Goal: Information Seeking & Learning: Learn about a topic

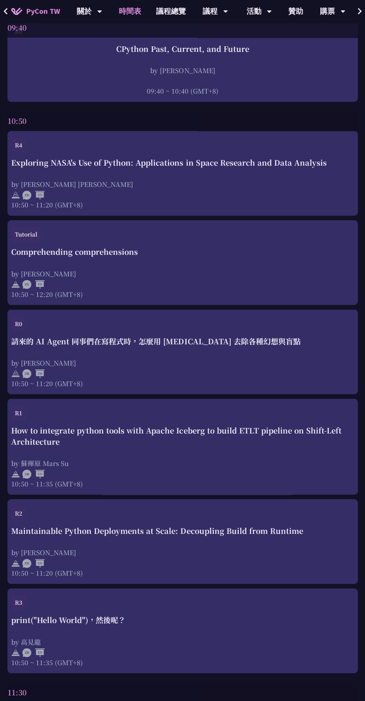
scroll to position [267, 0]
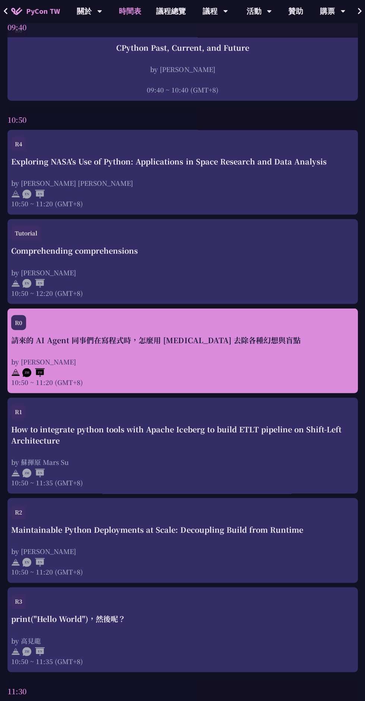
click at [281, 362] on div "by [PERSON_NAME]" at bounding box center [182, 361] width 343 height 9
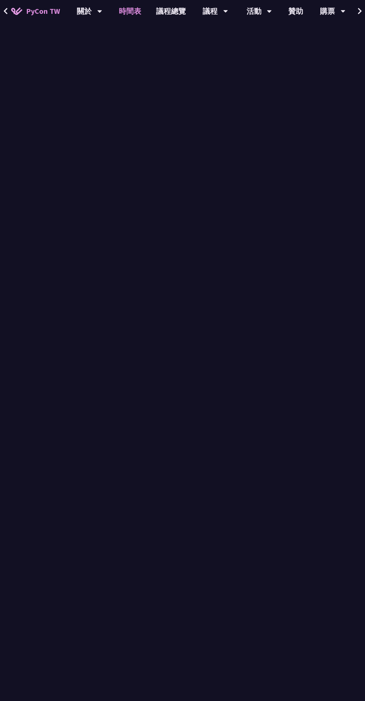
scroll to position [267, 0]
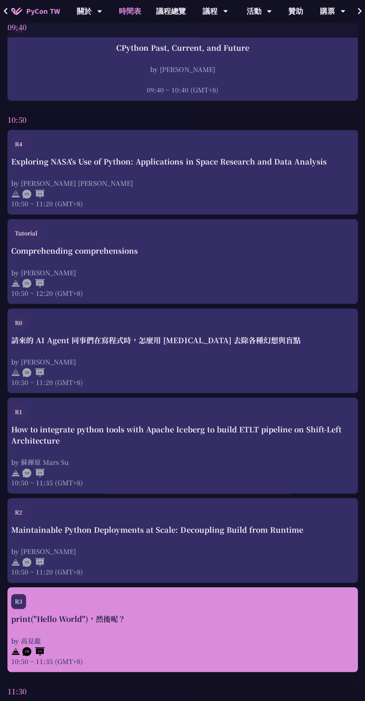
click at [222, 643] on div "by 高見龍" at bounding box center [182, 640] width 343 height 9
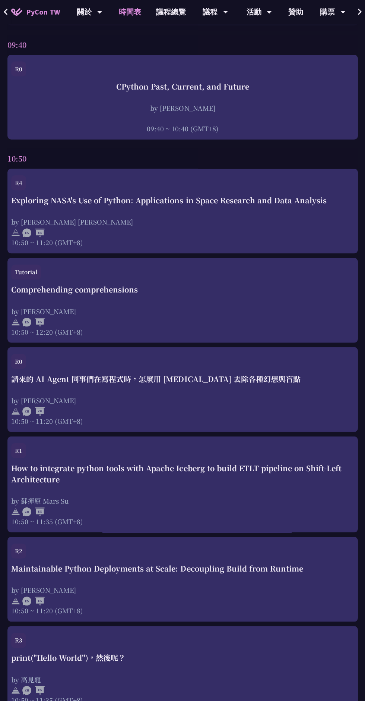
scroll to position [226, 0]
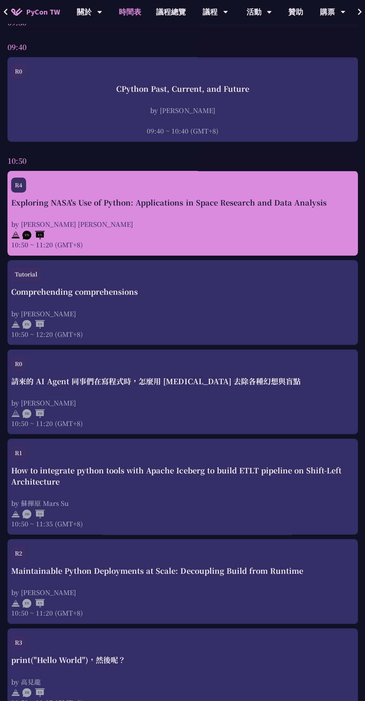
click at [39, 213] on div "Exploring NASA's Use of Python: Applications in Space Research and Data Analysi…" at bounding box center [182, 223] width 343 height 52
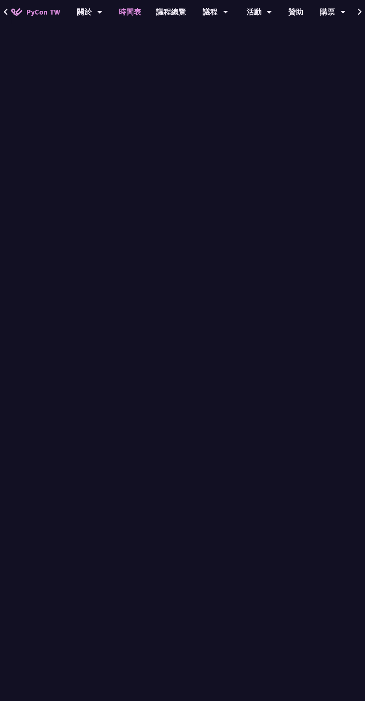
scroll to position [226, 0]
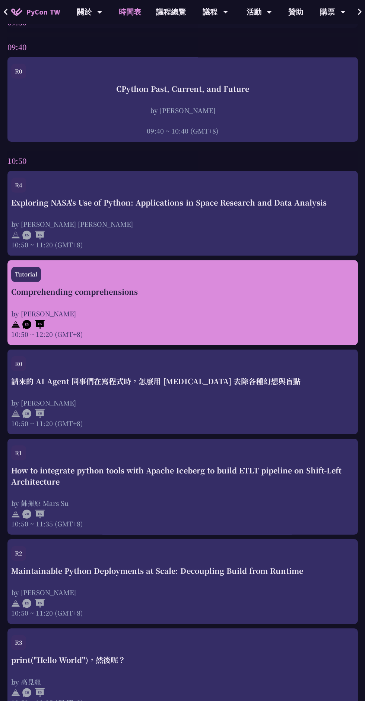
click at [96, 309] on div "by [PERSON_NAME]" at bounding box center [182, 312] width 343 height 9
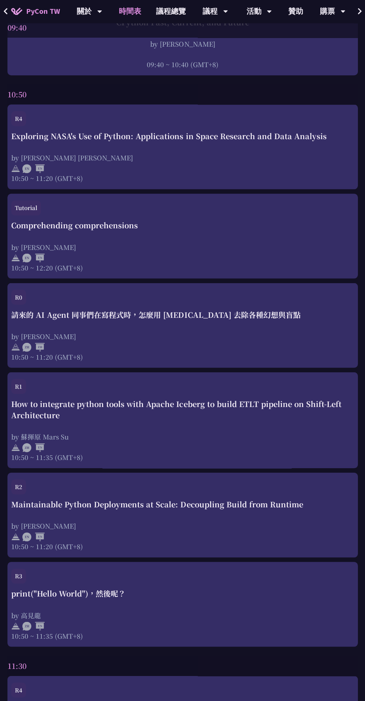
scroll to position [292, 0]
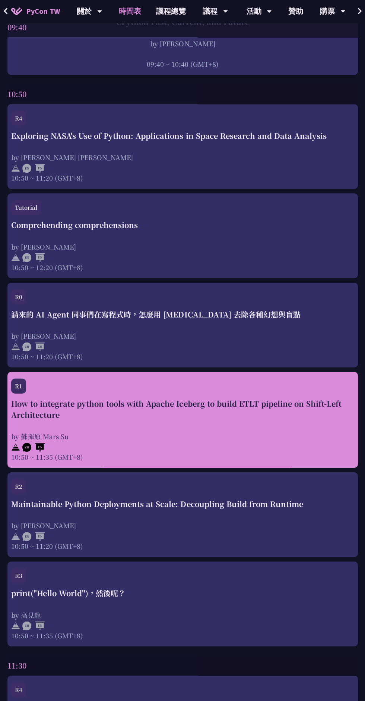
click at [317, 428] on div "How to integrate python tools with Apache Iceberg to build ETLT pipeline on Shi…" at bounding box center [182, 429] width 343 height 63
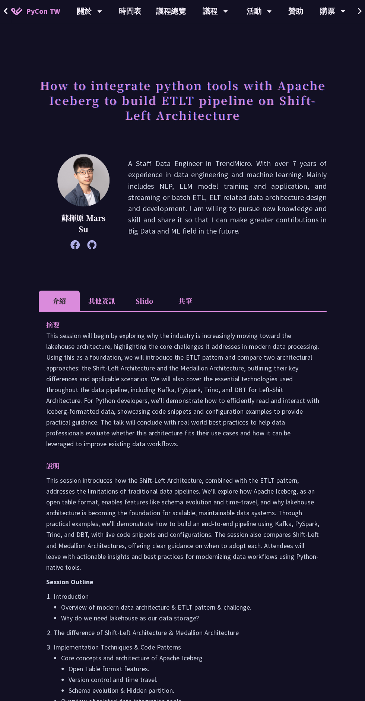
scroll to position [292, 0]
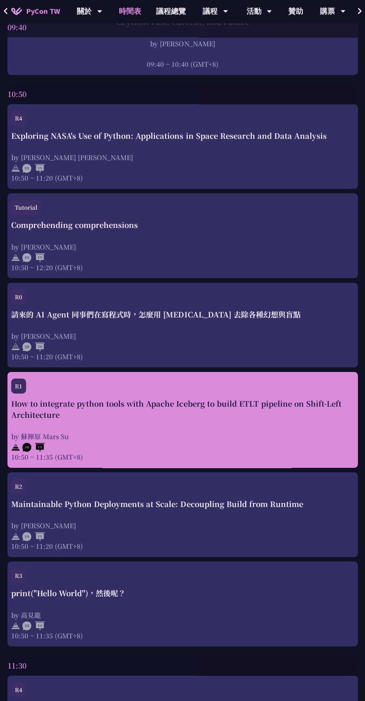
click at [312, 429] on div "How to integrate python tools with Apache Iceberg to build ETLT pipeline on Shi…" at bounding box center [182, 429] width 343 height 63
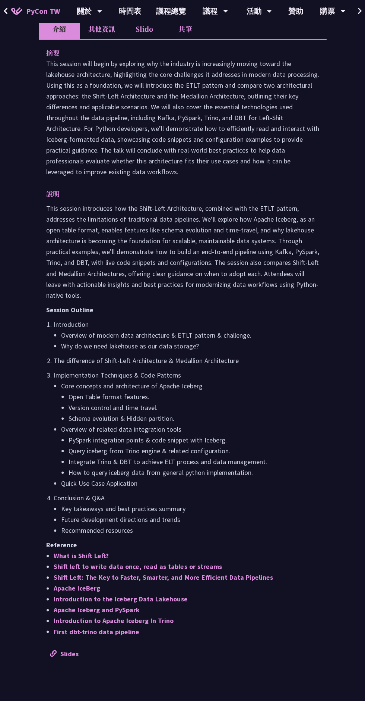
scroll to position [273, 0]
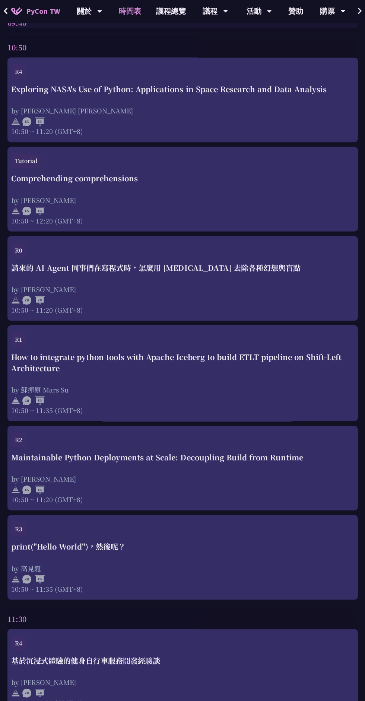
scroll to position [340, 0]
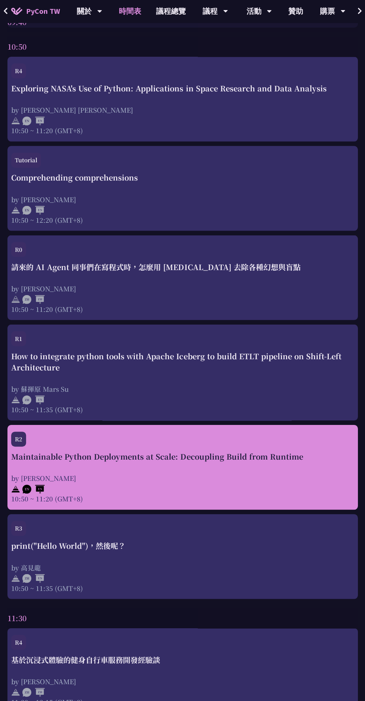
click at [262, 484] on div at bounding box center [182, 488] width 343 height 11
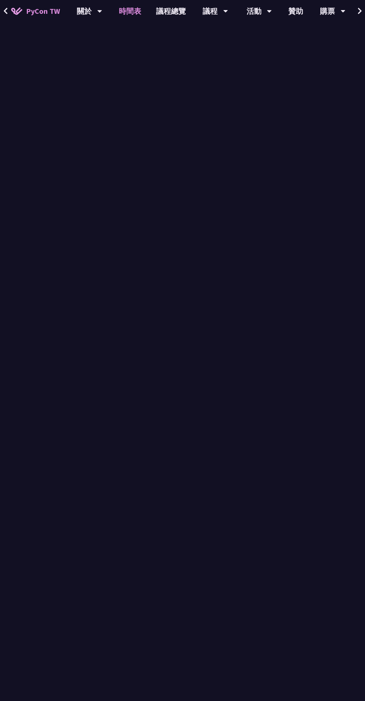
scroll to position [340, 0]
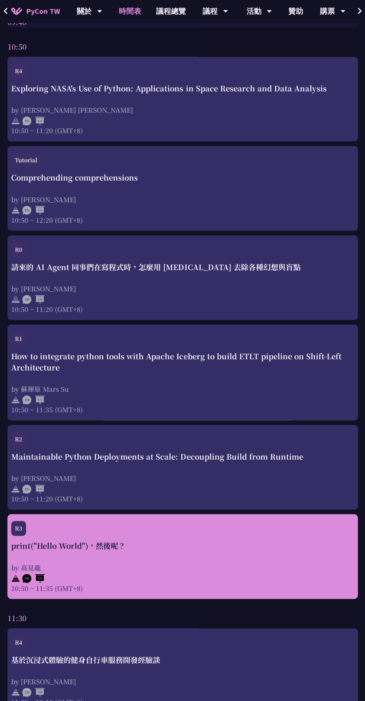
click at [232, 570] on div "by 高見龍" at bounding box center [182, 567] width 343 height 9
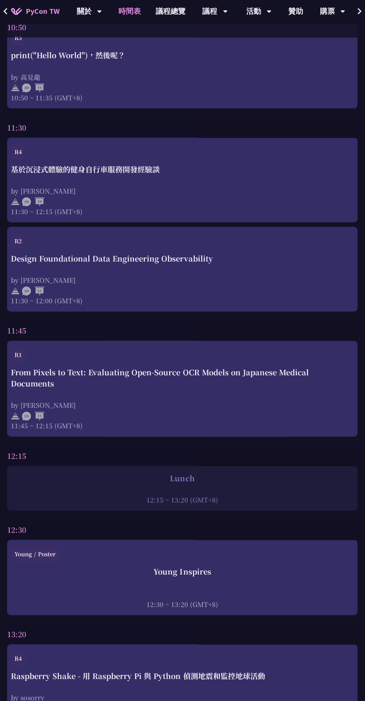
scroll to position [829, 0]
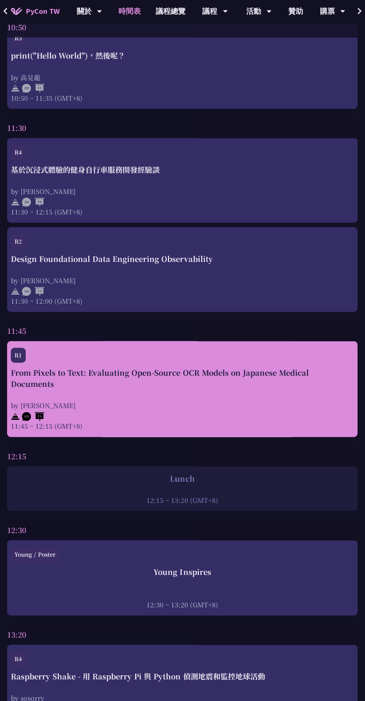
click at [303, 384] on div "From Pixels to Text: Evaluating Open-Source OCR Models on Japanese Medical Docu…" at bounding box center [182, 378] width 343 height 22
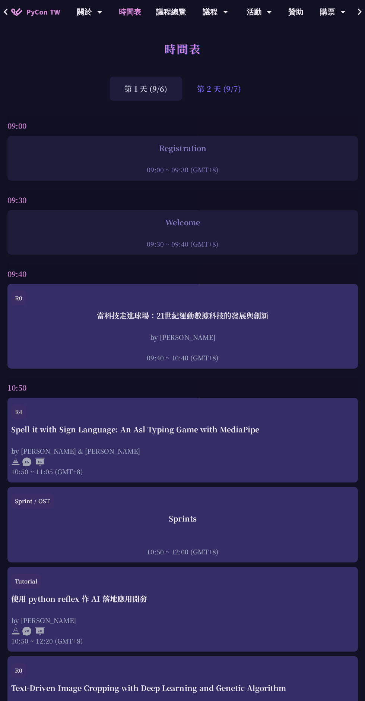
click at [233, 90] on div "第 2 天 (9/7)" at bounding box center [219, 88] width 74 height 24
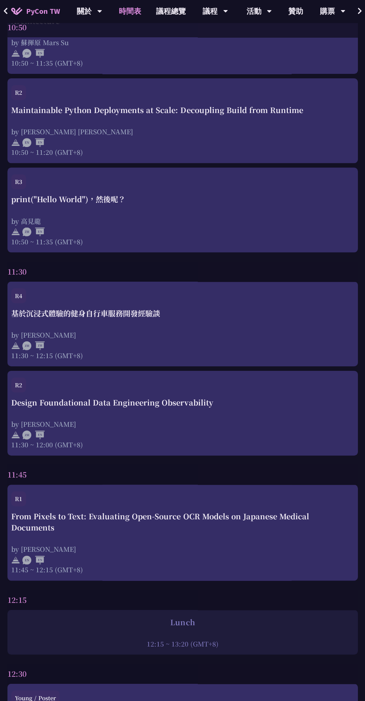
scroll to position [689, 0]
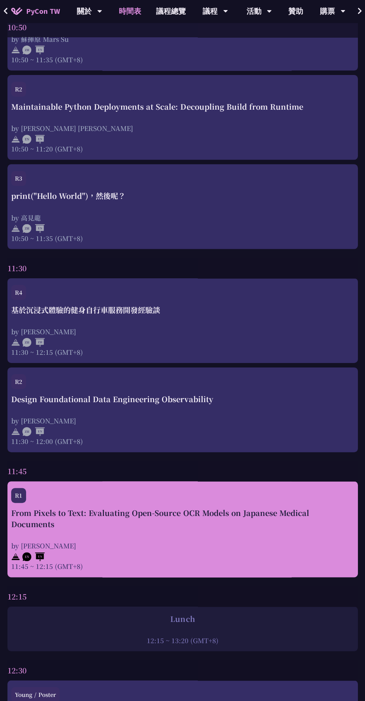
click at [296, 522] on div "From Pixels to Text: Evaluating Open-Source OCR Models on Japanese Medical Docu…" at bounding box center [182, 518] width 343 height 22
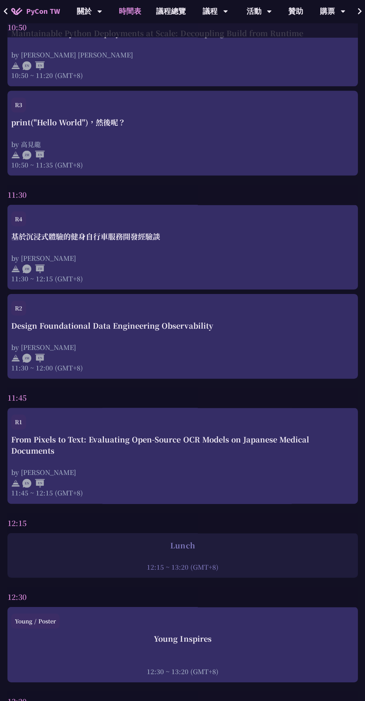
scroll to position [777, 0]
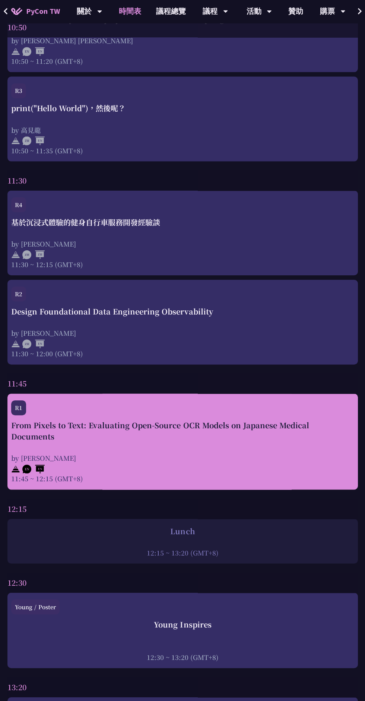
click at [265, 447] on div "From Pixels to Text: Evaluating Open-Source OCR Models on Japanese Medical Docu…" at bounding box center [182, 451] width 343 height 63
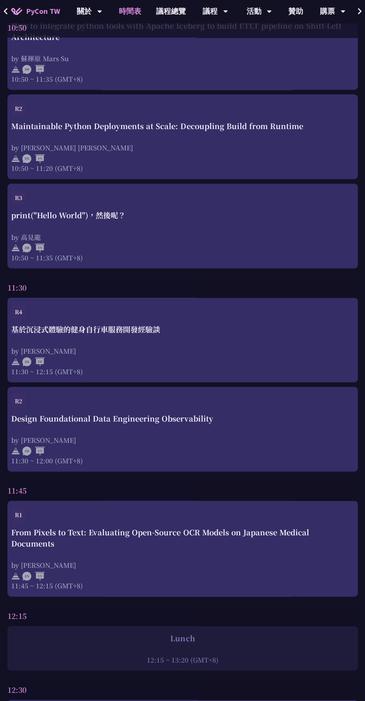
scroll to position [671, 0]
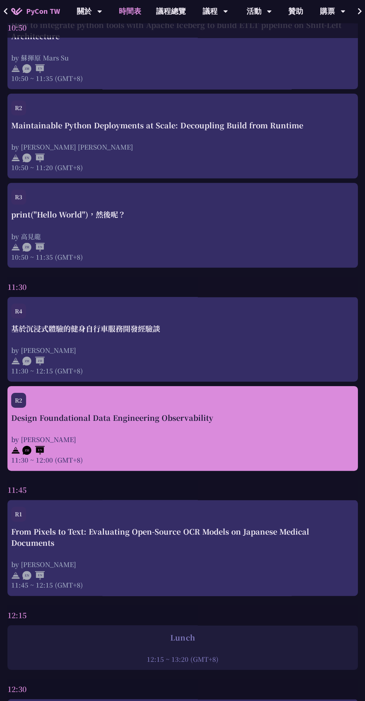
click at [259, 446] on div at bounding box center [182, 449] width 343 height 11
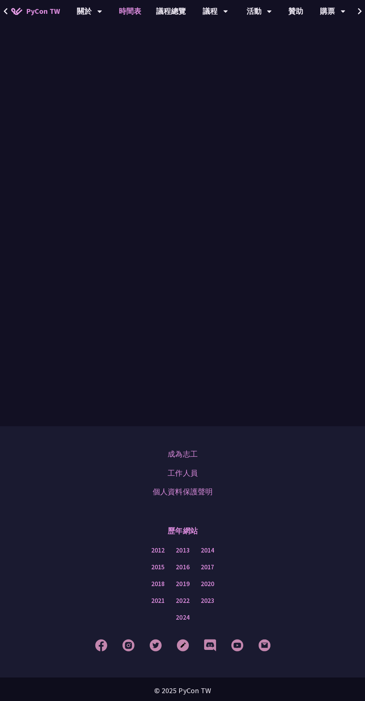
scroll to position [671, 0]
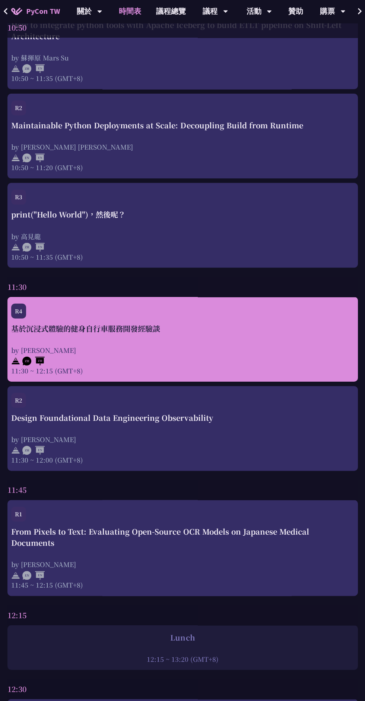
click at [287, 354] on div "by [PERSON_NAME]" at bounding box center [182, 349] width 343 height 9
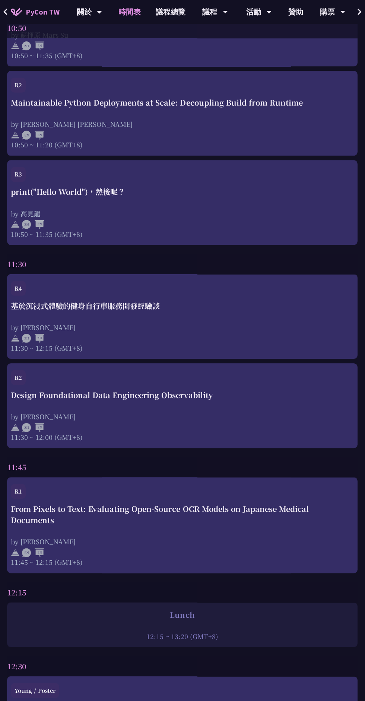
scroll to position [697, 0]
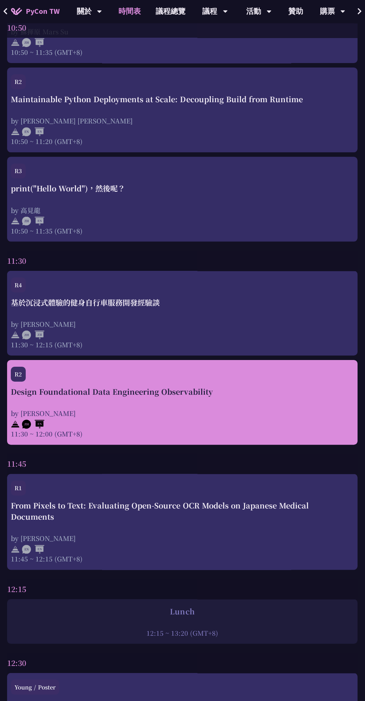
click at [264, 409] on div "by [PERSON_NAME]" at bounding box center [182, 412] width 343 height 9
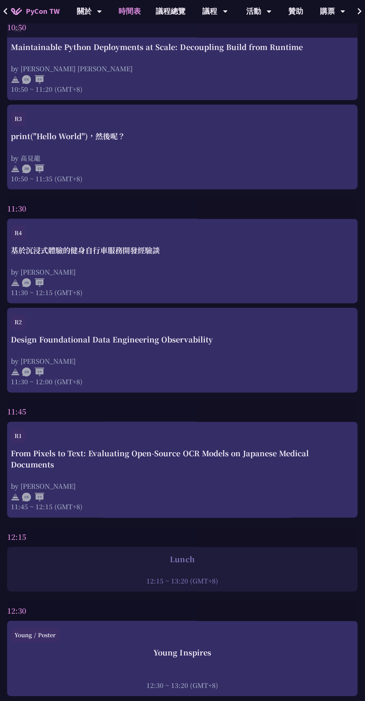
scroll to position [749, 0]
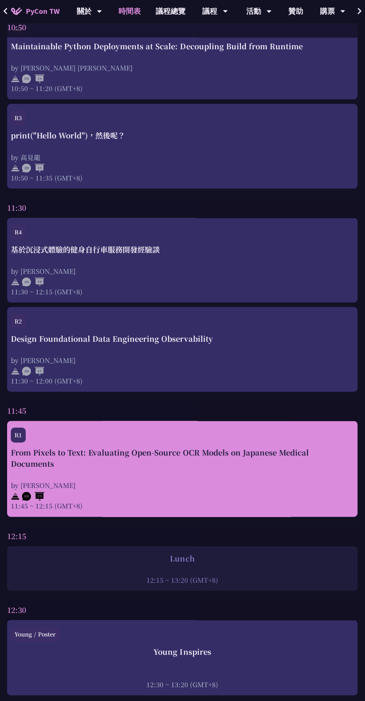
click at [276, 484] on div "by [PERSON_NAME]" at bounding box center [182, 485] width 343 height 9
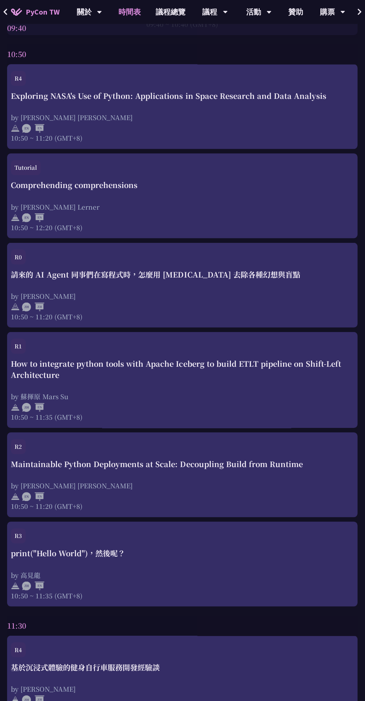
scroll to position [314, 0]
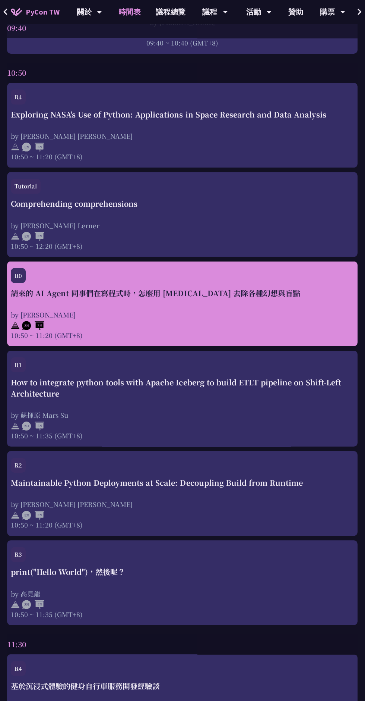
click at [233, 301] on div "請來的 AI Agent 同事們在寫程式時，怎麼用 pytest 去除各種幻想與盲點 by Keith Yang 10:50 ~ 11:20 (GMT+8)" at bounding box center [182, 313] width 343 height 52
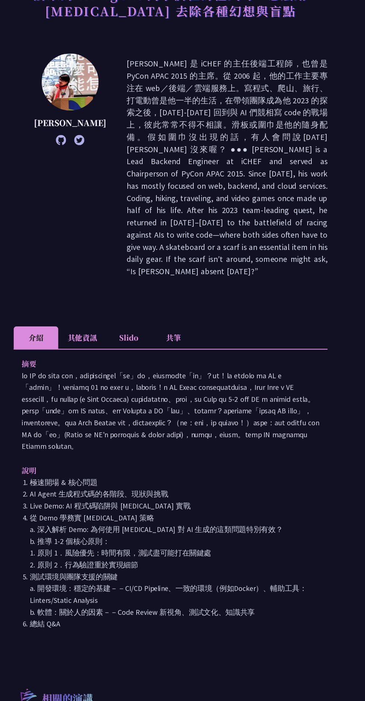
scroll to position [32, 0]
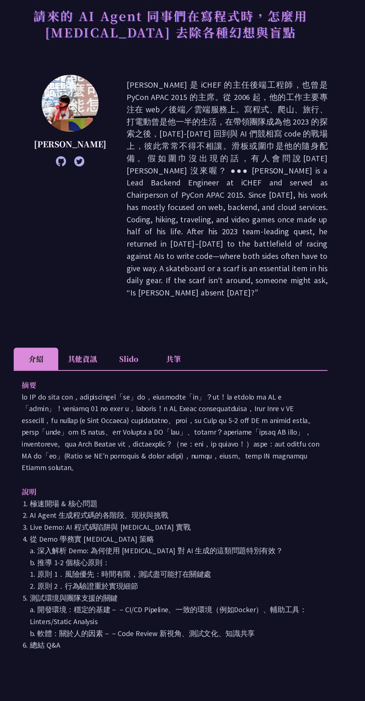
click at [191, 358] on li "共筆" at bounding box center [185, 368] width 41 height 21
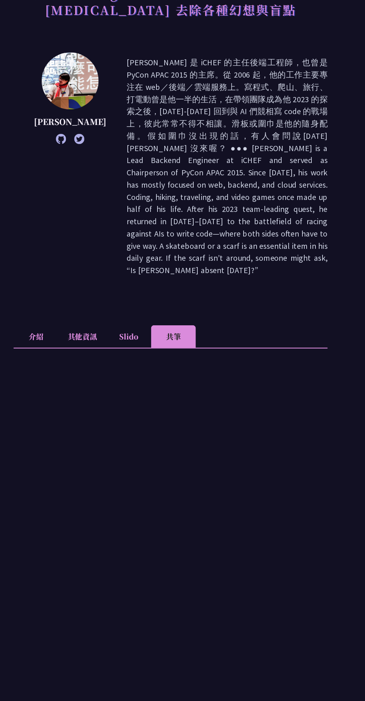
scroll to position [33, 0]
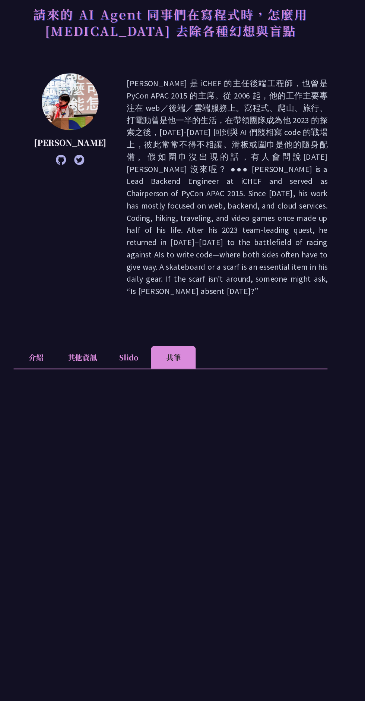
click at [152, 356] on li "Slido" at bounding box center [144, 366] width 41 height 21
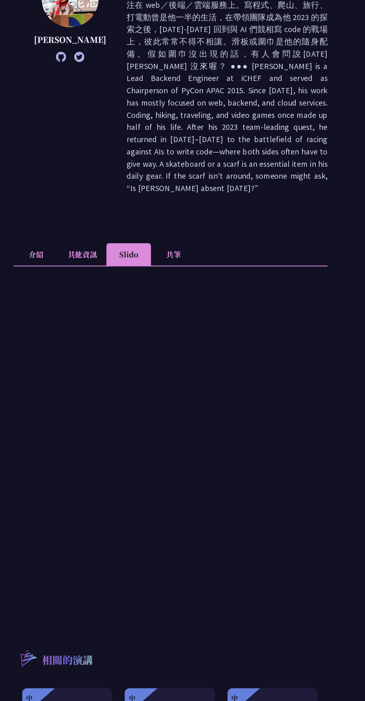
scroll to position [109, 0]
click at [177, 281] on li "共筆" at bounding box center [185, 291] width 41 height 21
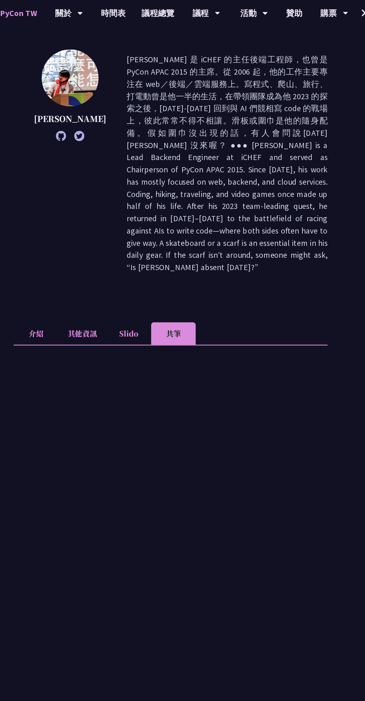
scroll to position [0, 0]
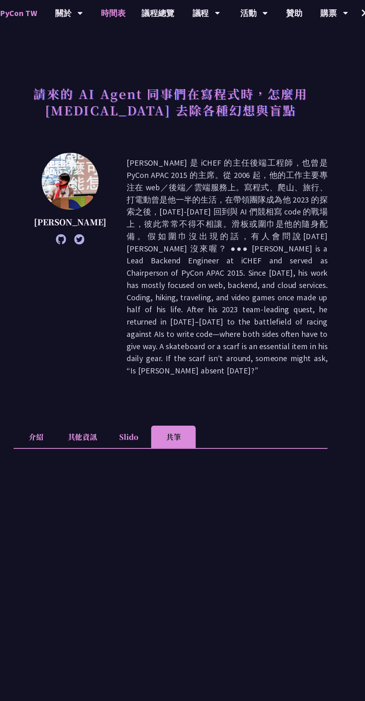
click at [126, 12] on link "時間表" at bounding box center [129, 12] width 37 height 24
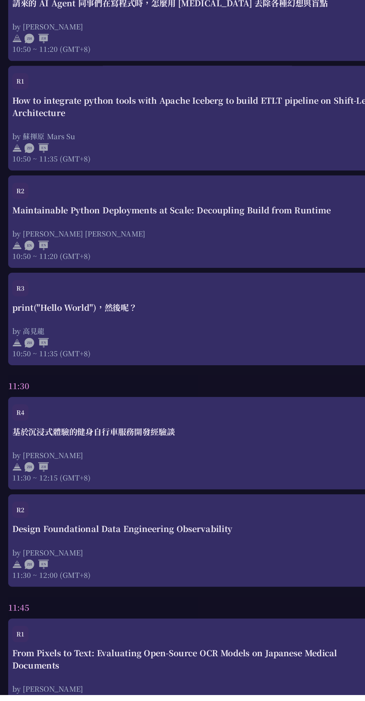
scroll to position [545, 0]
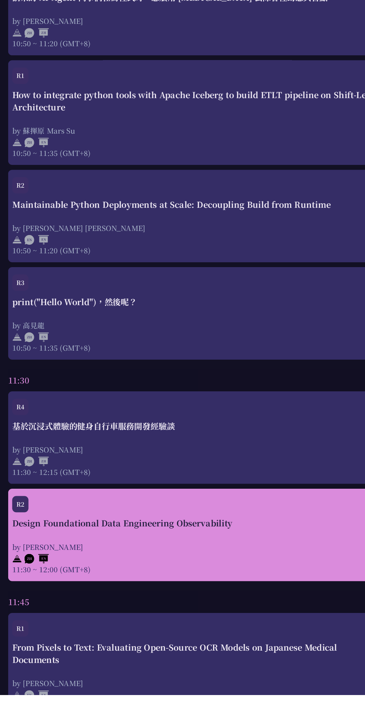
click at [215, 569] on div "by [PERSON_NAME]" at bounding box center [182, 564] width 343 height 9
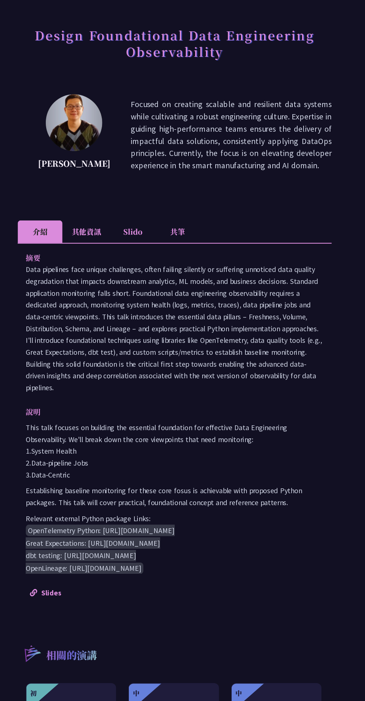
scroll to position [6, 0]
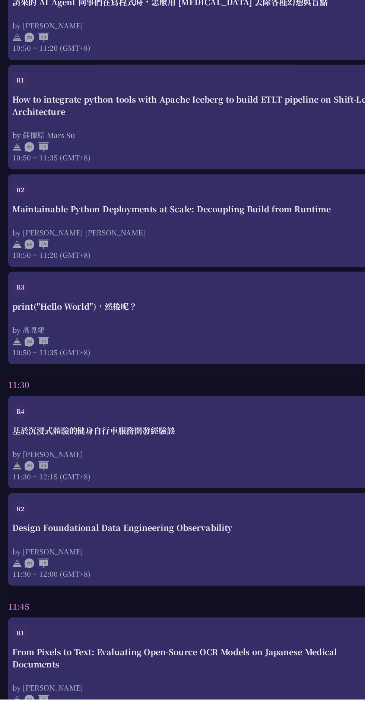
scroll to position [545, 0]
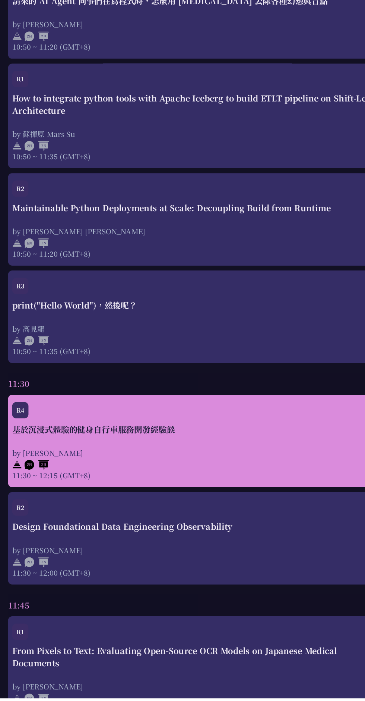
click at [279, 467] on div "基於沉浸式體驗的健身自行車服務開發經驗談 by Peter 11:30 ~ 12:15 (GMT+8)" at bounding box center [182, 475] width 343 height 52
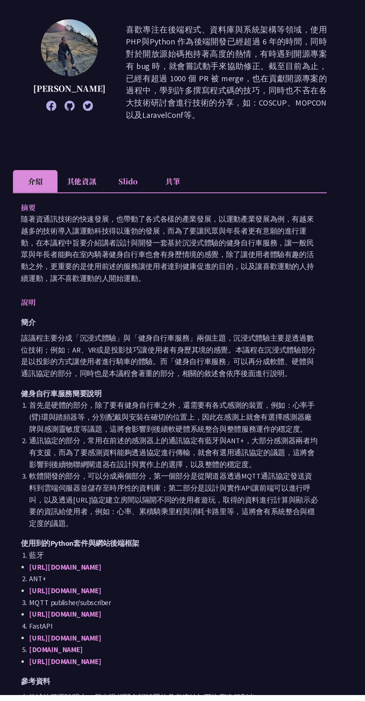
scroll to position [46, 0]
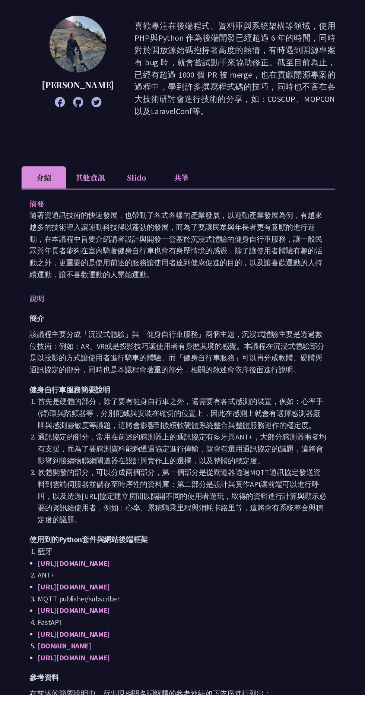
scroll to position [545, 0]
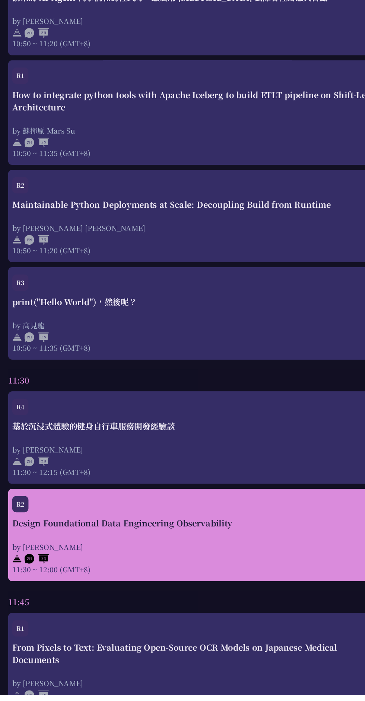
click at [250, 564] on div "by [PERSON_NAME]" at bounding box center [182, 564] width 343 height 9
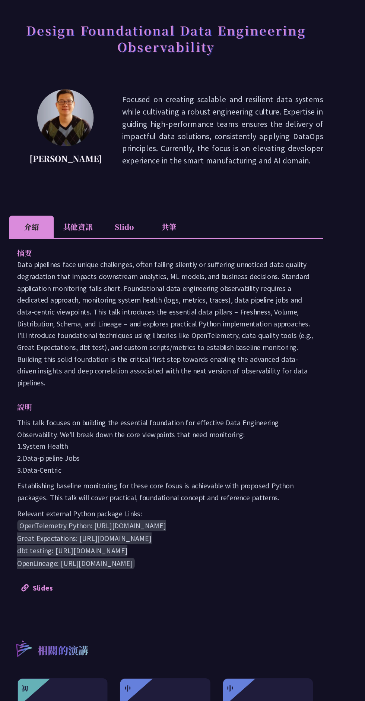
scroll to position [7, 0]
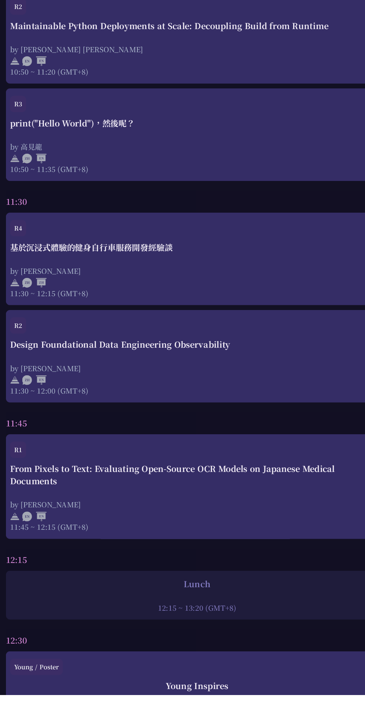
scroll to position [713, 0]
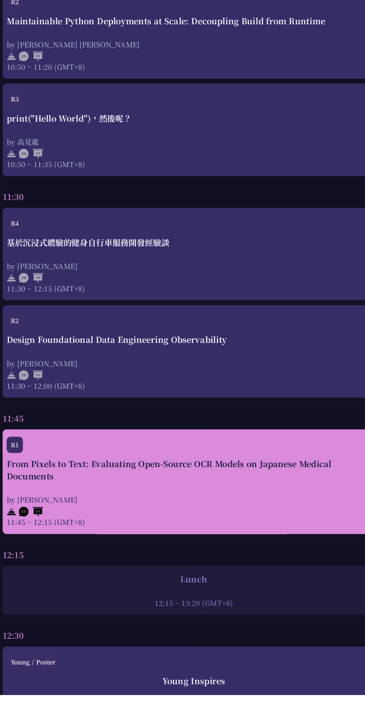
click at [275, 506] on div "From Pixels to Text: Evaluating Open-Source OCR Models on Japanese Medical Docu…" at bounding box center [182, 515] width 343 height 63
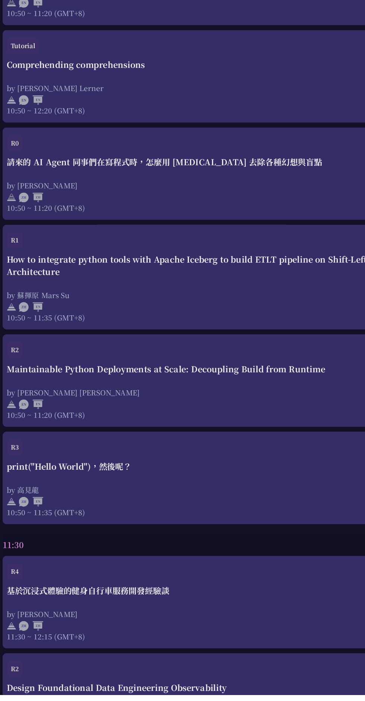
scroll to position [713, 0]
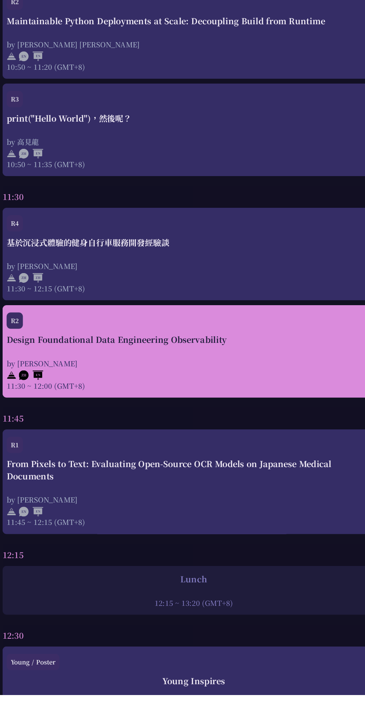
click at [92, 400] on div "by [PERSON_NAME]" at bounding box center [182, 396] width 343 height 9
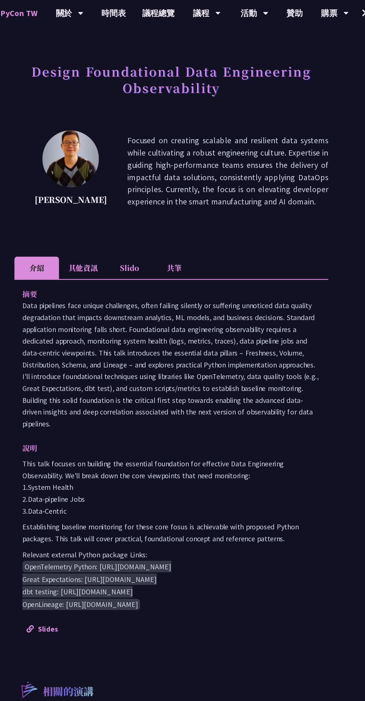
scroll to position [14, 0]
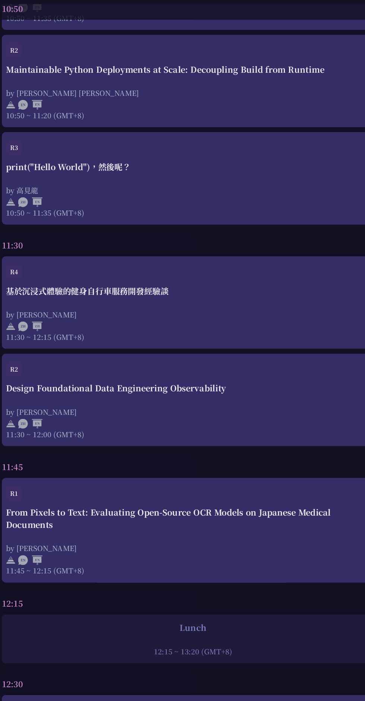
scroll to position [713, 0]
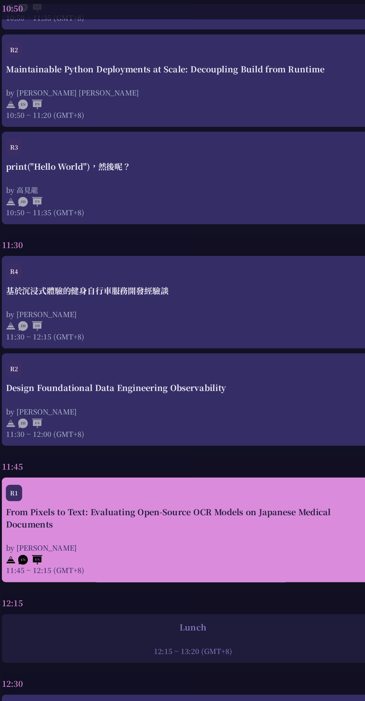
click at [236, 524] on div "by [PERSON_NAME]" at bounding box center [182, 521] width 343 height 9
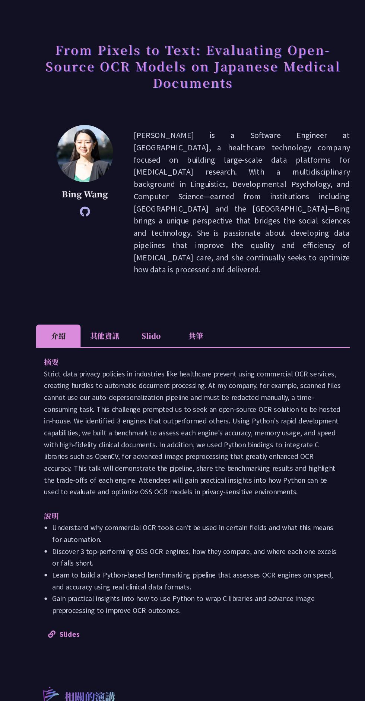
scroll to position [16, 0]
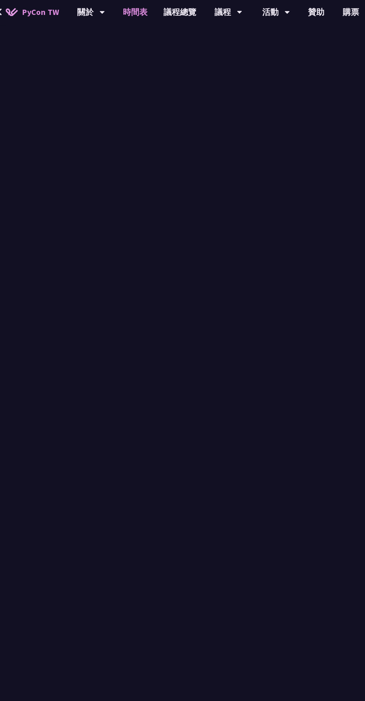
scroll to position [713, 0]
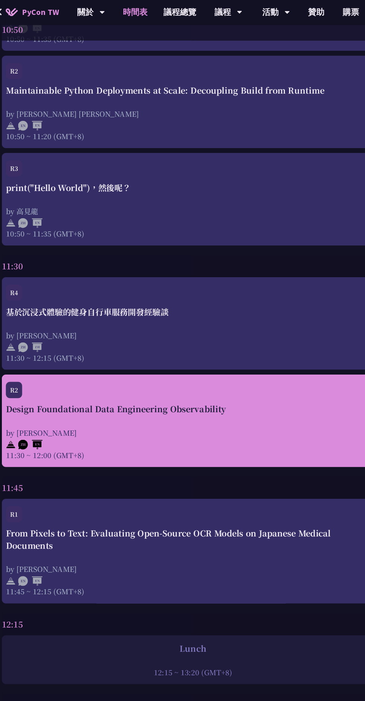
click at [272, 397] on div "by [PERSON_NAME]" at bounding box center [182, 396] width 343 height 9
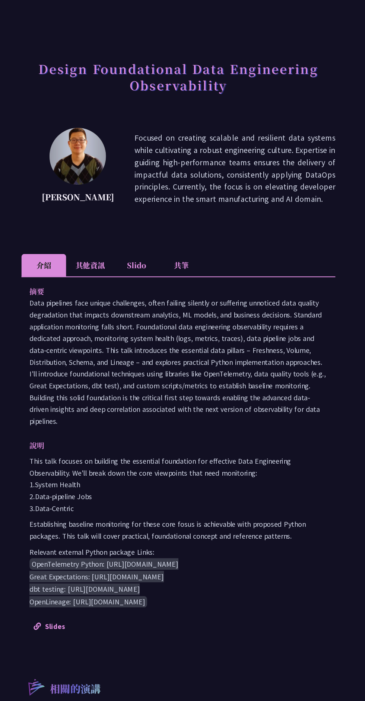
scroll to position [0, 0]
click at [98, 265] on li "其他資訊" at bounding box center [102, 265] width 44 height 21
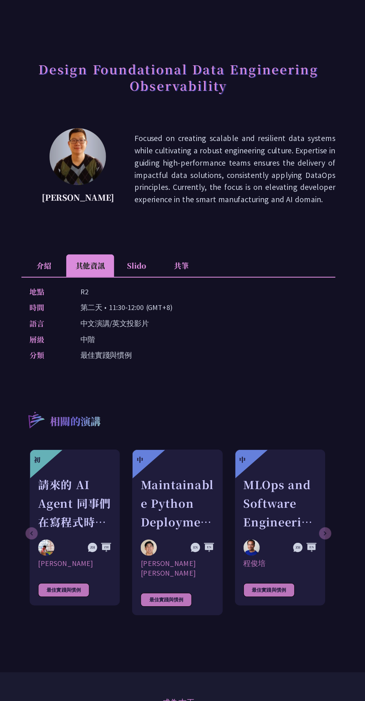
click at [56, 265] on li "介紹" at bounding box center [59, 265] width 41 height 21
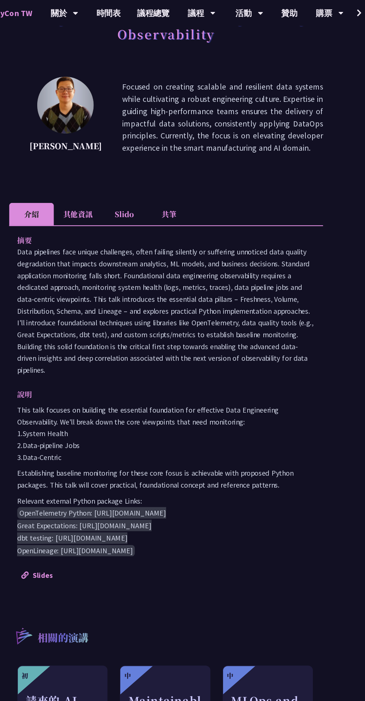
scroll to position [70, 0]
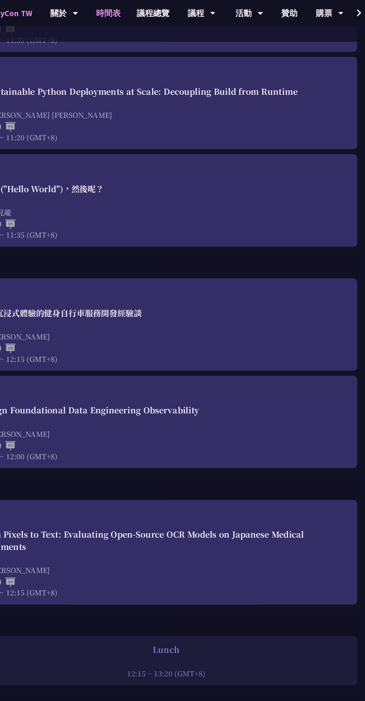
scroll to position [713, 0]
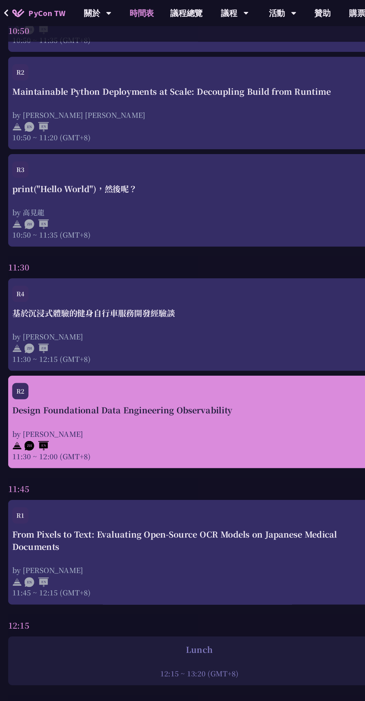
click at [253, 400] on div "by [PERSON_NAME]" at bounding box center [182, 396] width 343 height 9
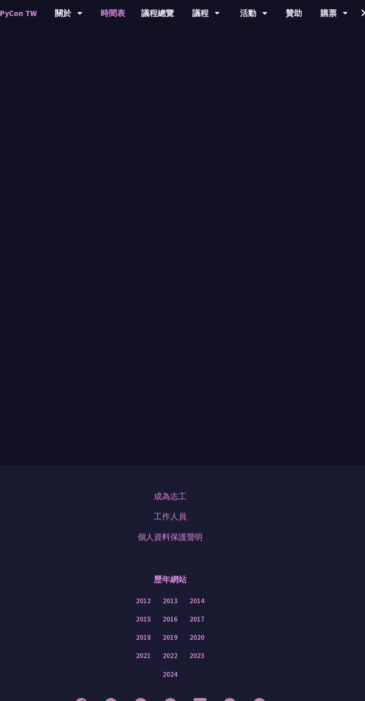
scroll to position [713, 0]
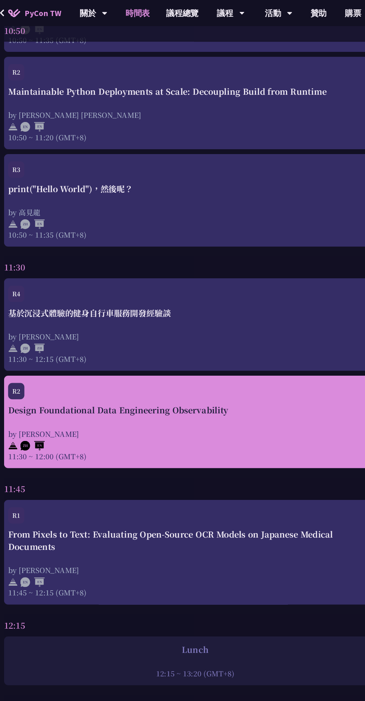
click at [258, 386] on div "Design Foundational Data Engineering Observability by Shuhsi Lin 11:30 ~ 12:00 …" at bounding box center [182, 396] width 343 height 52
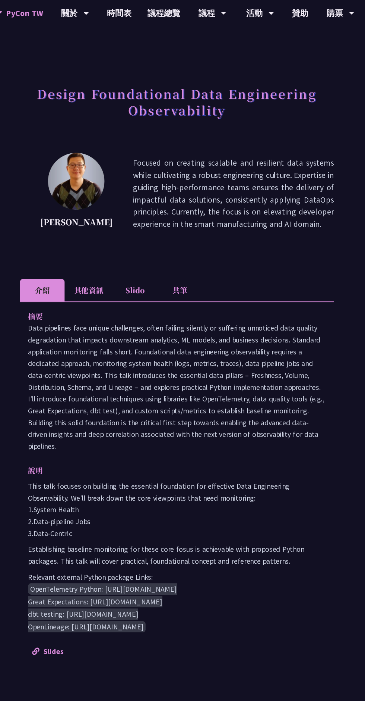
click at [186, 262] on li "共筆" at bounding box center [185, 265] width 41 height 21
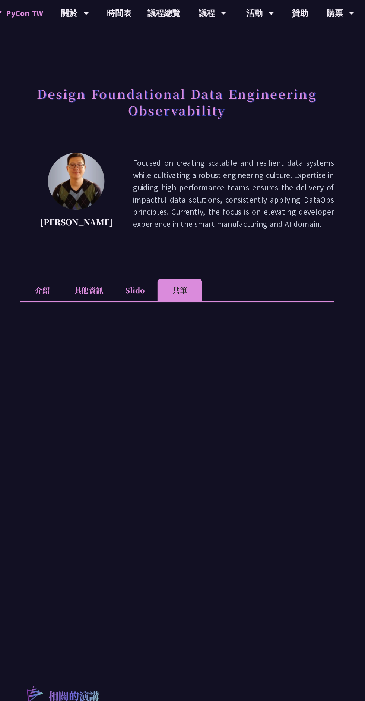
click at [141, 269] on li "Slido" at bounding box center [144, 265] width 41 height 21
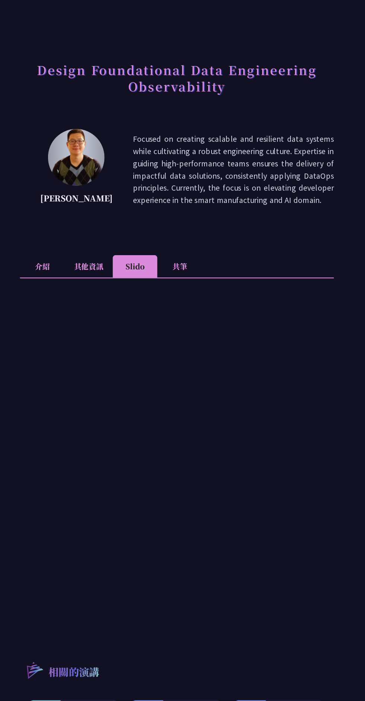
click at [180, 264] on li "共筆" at bounding box center [185, 265] width 41 height 21
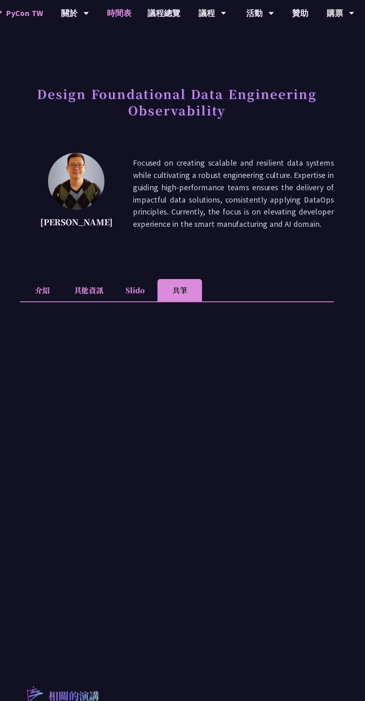
click at [125, 13] on link "時間表" at bounding box center [129, 12] width 37 height 24
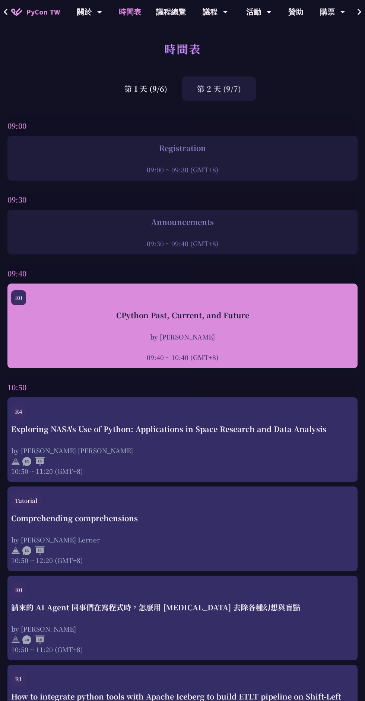
click at [87, 325] on div "CPython Past, Current, and Future by Donghee Na 09:40 ~ 10:40 (GMT+8)" at bounding box center [182, 335] width 343 height 52
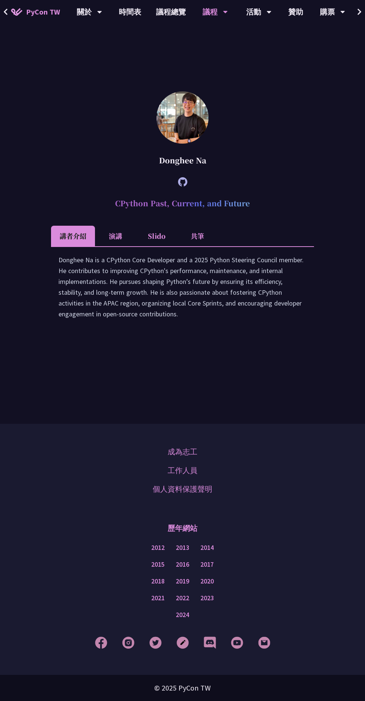
scroll to position [1506, 0]
click at [199, 234] on li "共筆" at bounding box center [197, 236] width 41 height 21
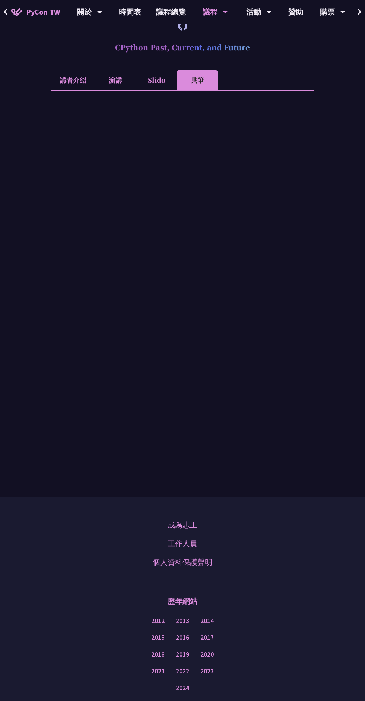
click at [192, 90] on li "共筆" at bounding box center [197, 80] width 41 height 21
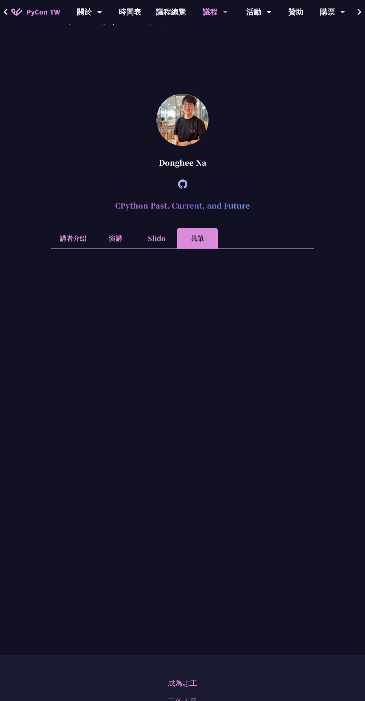
scroll to position [1344, 0]
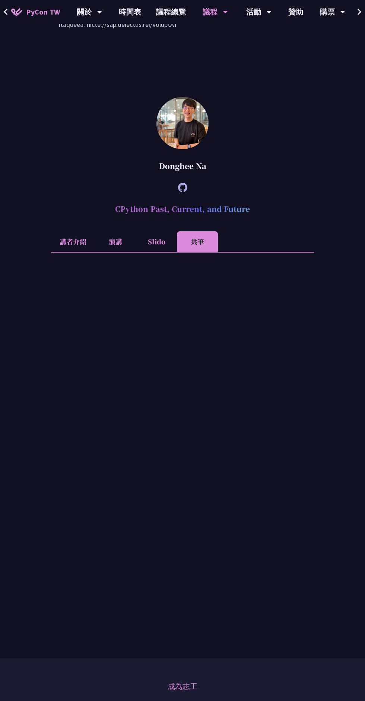
click at [73, 252] on li "講者介紹" at bounding box center [73, 241] width 44 height 21
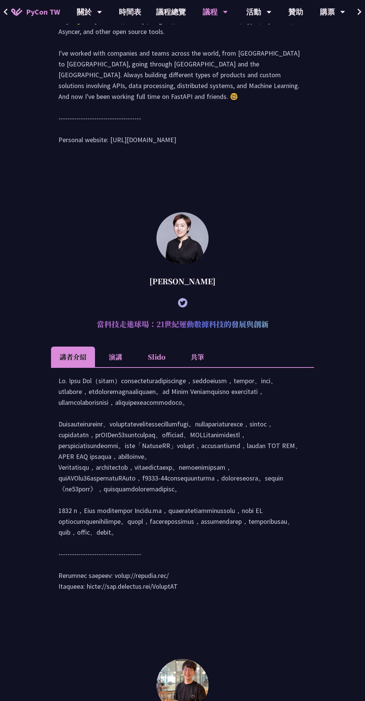
scroll to position [784, 0]
click at [121, 17] on link "時間表" at bounding box center [129, 12] width 37 height 24
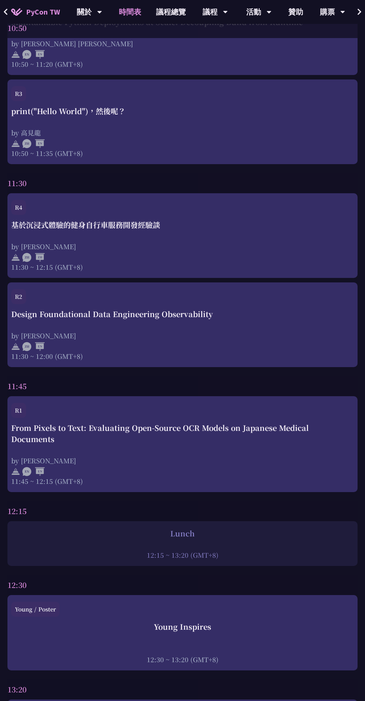
scroll to position [785, 0]
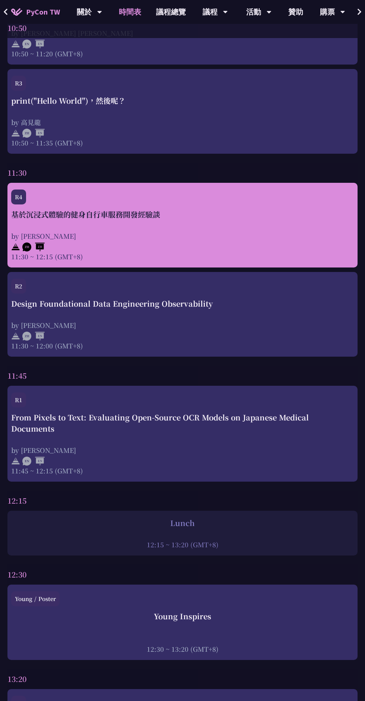
click at [91, 214] on div "基於沉浸式體驗的健身自行車服務開發經驗談" at bounding box center [182, 214] width 343 height 11
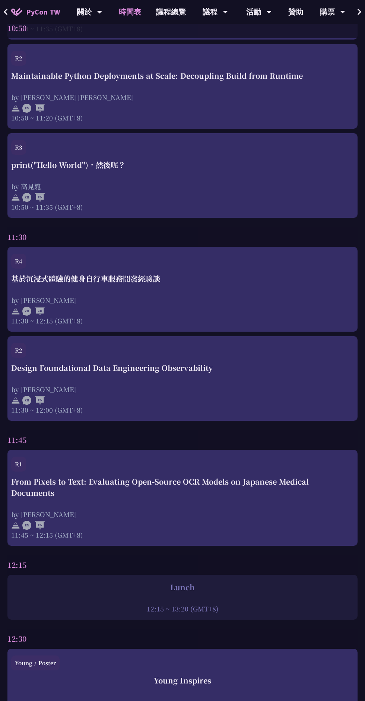
scroll to position [729, 0]
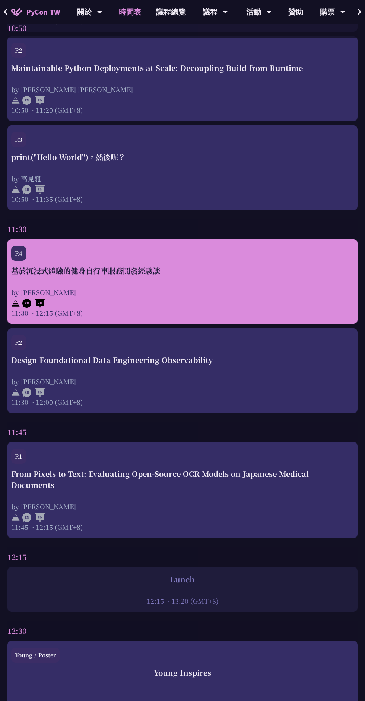
click at [118, 282] on div "基於沉浸式體驗的健身自行車服務開發經驗談 by Peter 11:30 ~ 12:15 (GMT+8)" at bounding box center [182, 291] width 343 height 52
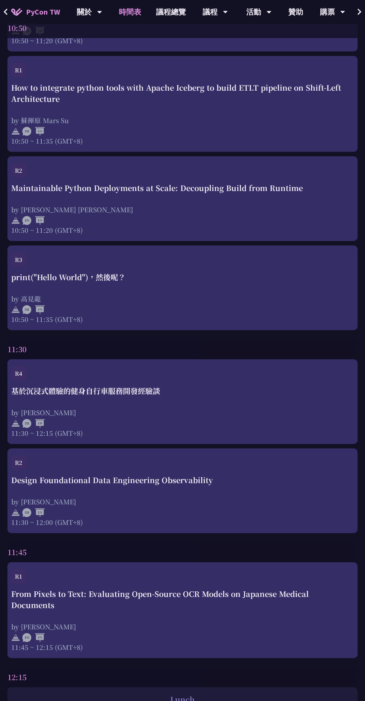
scroll to position [607, 0]
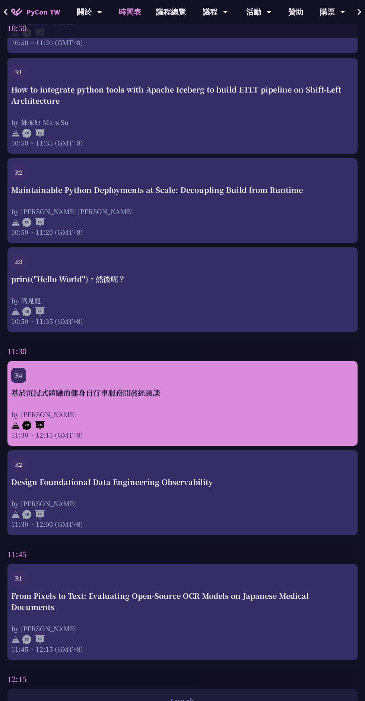
click at [314, 420] on div at bounding box center [182, 424] width 343 height 11
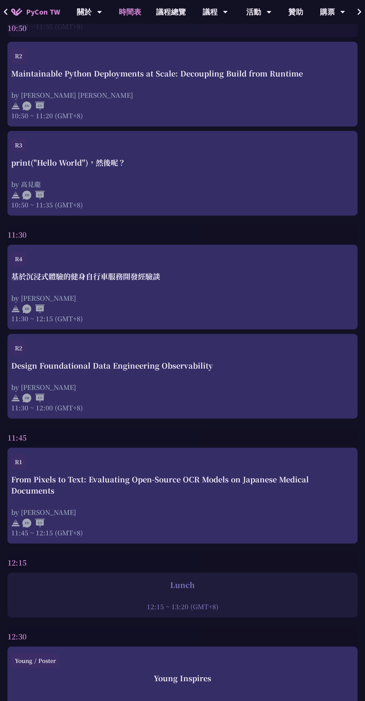
scroll to position [714, 0]
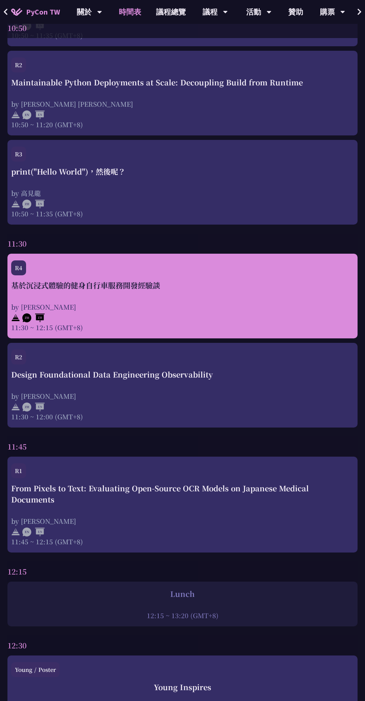
click at [50, 288] on div "基於沉浸式體驗的健身自行車服務開發經驗談" at bounding box center [182, 285] width 343 height 11
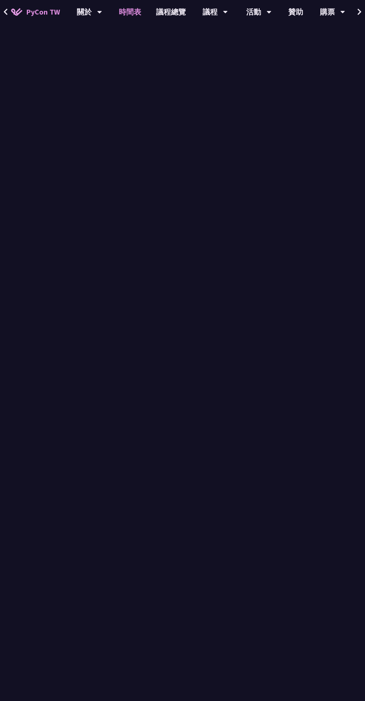
scroll to position [714, 0]
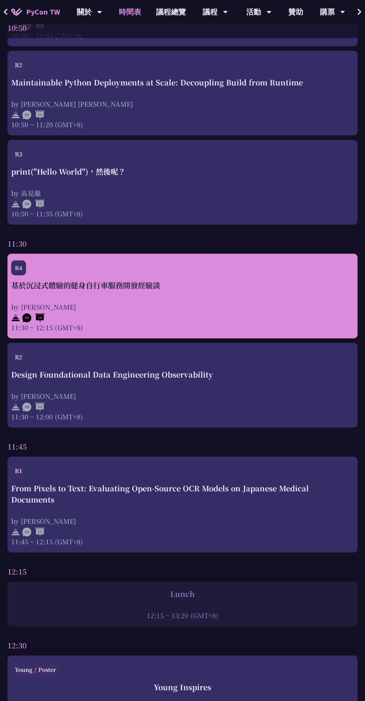
click at [57, 284] on div "基於沉浸式體驗的健身自行車服務開發經驗談" at bounding box center [182, 285] width 343 height 11
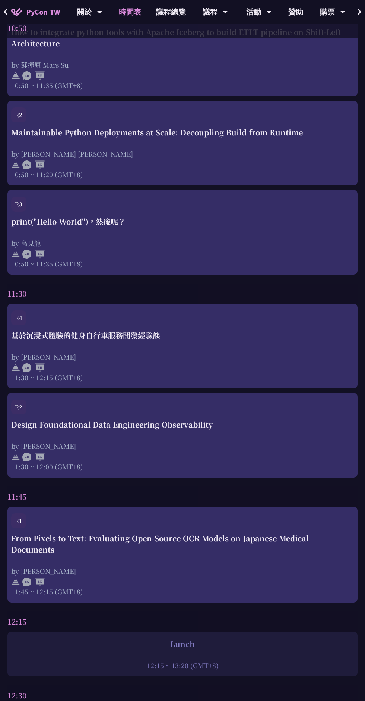
scroll to position [626, 0]
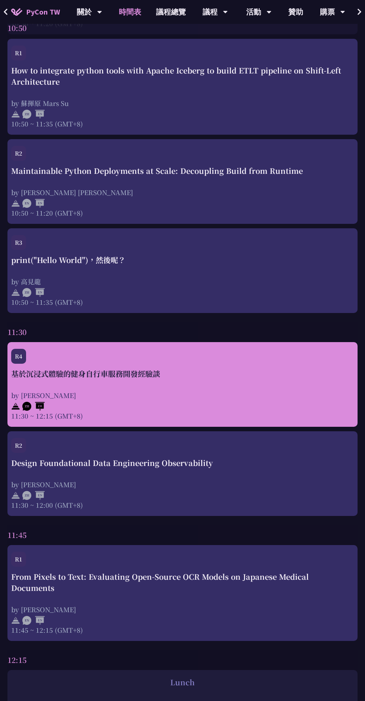
click at [93, 379] on div "基於沉浸式體驗的健身自行車服務開發經驗談" at bounding box center [182, 373] width 343 height 11
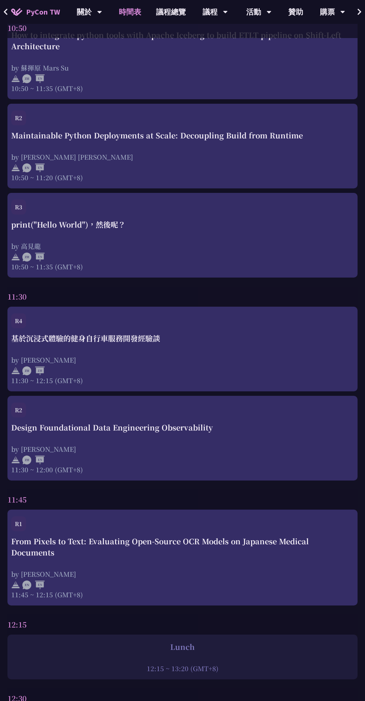
scroll to position [661, 0]
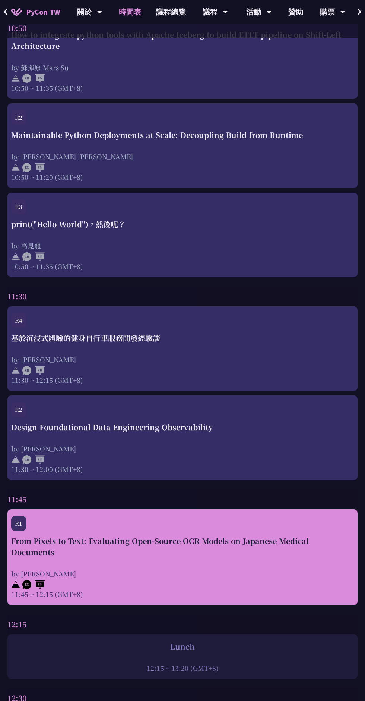
click at [138, 564] on div "From Pixels to Text: Evaluating Open-Source OCR Models on Japanese Medical Docu…" at bounding box center [182, 566] width 343 height 63
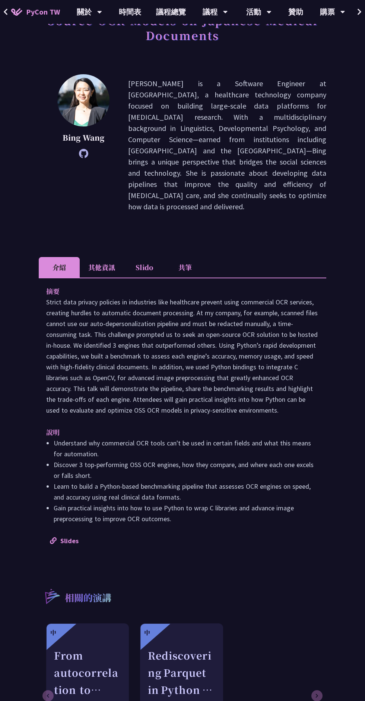
scroll to position [82, 0]
